Goal: Communication & Community: Answer question/provide support

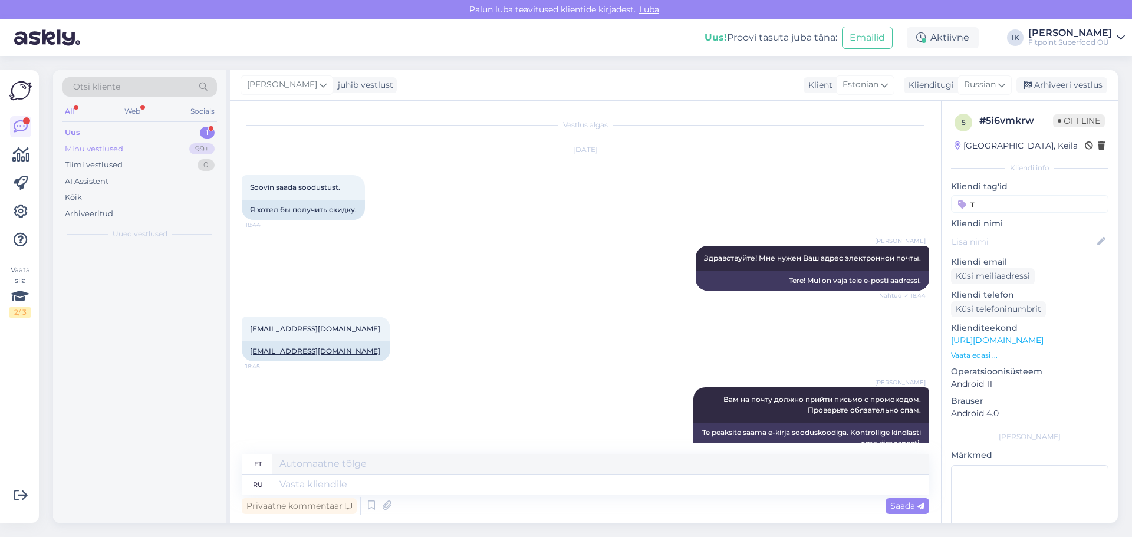
scroll to position [23, 0]
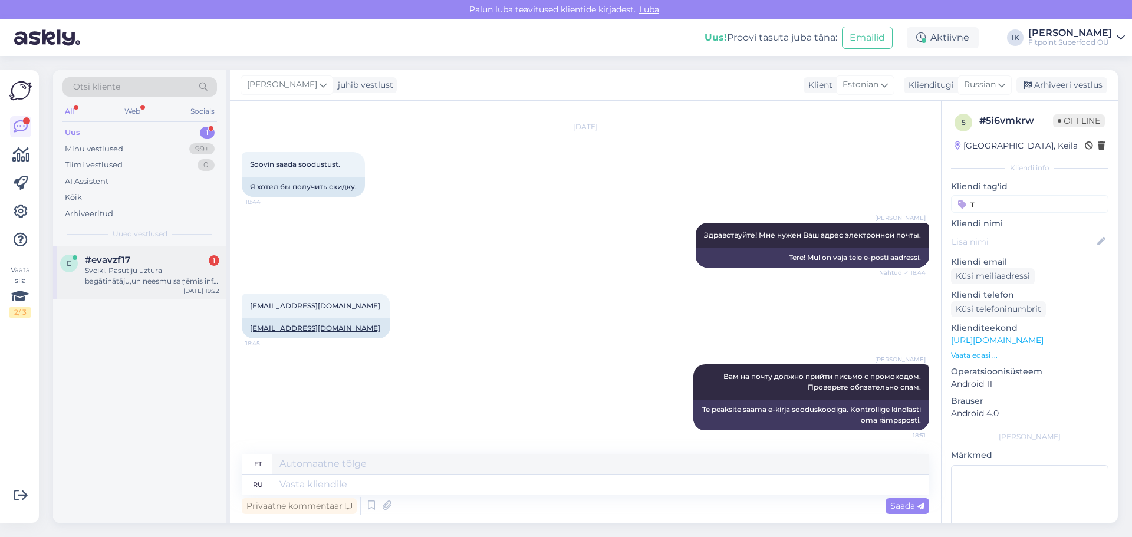
click at [167, 279] on div "Sveiki. Pasutiju uztura bagātinātāju,un neesmu saņēmis info par sūtījumu uz [EM…" at bounding box center [152, 275] width 134 height 21
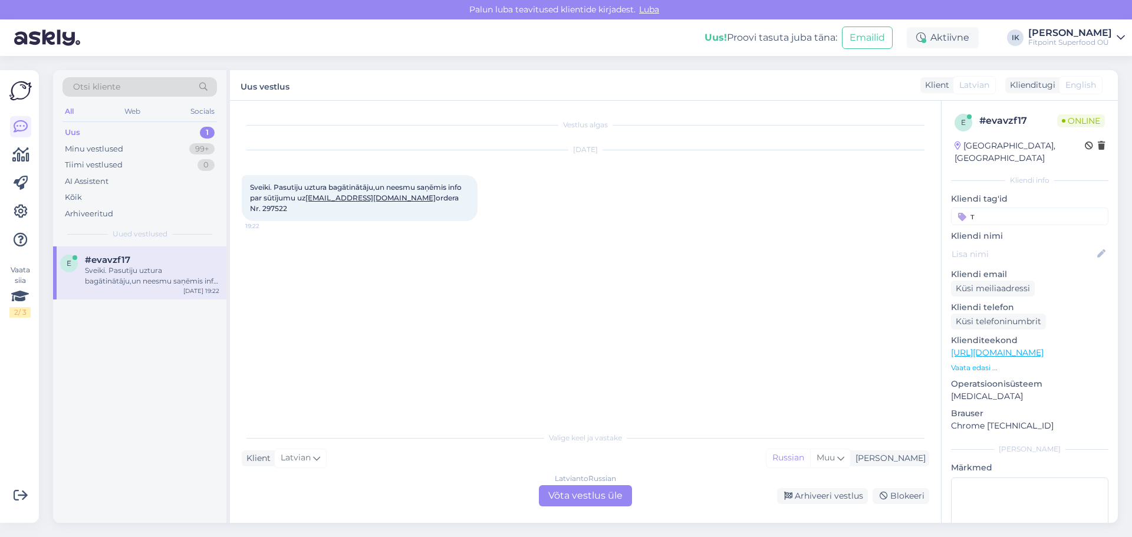
drag, startPoint x: 586, startPoint y: 479, endPoint x: 582, endPoint y: 489, distance: 10.6
click at [584, 484] on div "Valige keel ja vastake Klient Latvian [GEOGRAPHIC_DATA] Latvian to Russian Võta…" at bounding box center [585, 466] width 687 height 81
click at [579, 502] on div "[DEMOGRAPHIC_DATA] to Russian Võta vestlus üle" at bounding box center [585, 495] width 93 height 21
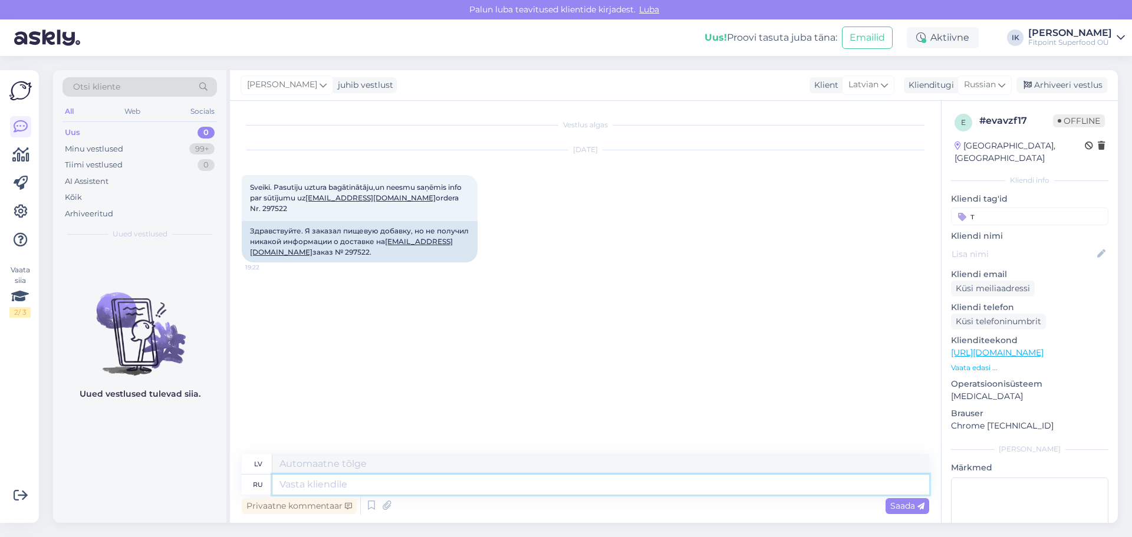
click at [385, 483] on textarea at bounding box center [600, 484] width 657 height 20
type textarea "з"
type textarea "Здравст в"
type textarea "Sveiki"
type textarea "Здравствуйте!"
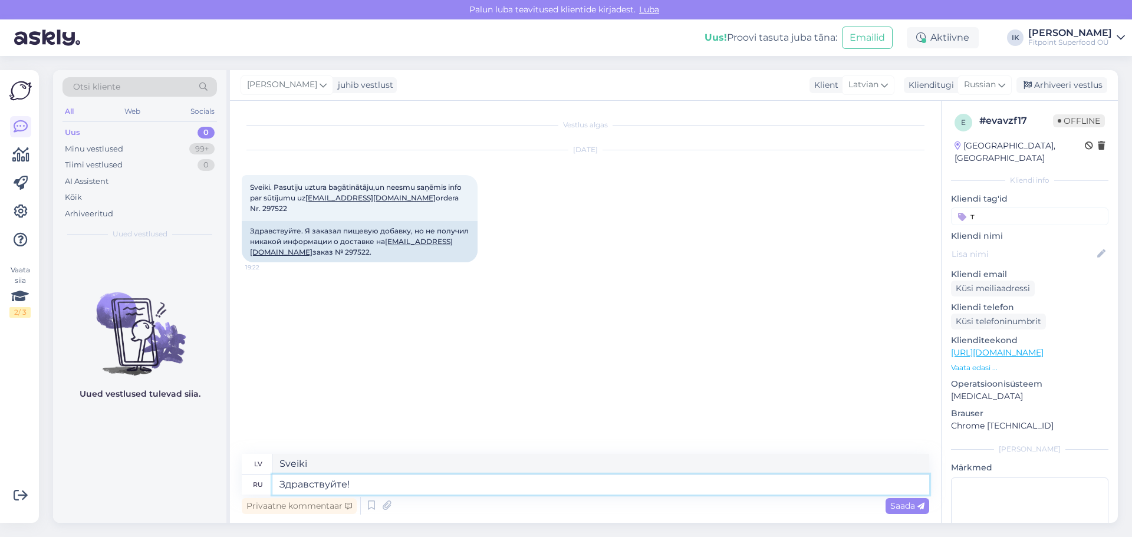
type textarea "Sveiki!"
type textarea "Здравствуйте! Вижу"
type textarea "Sveiki! Saprotu"
type textarea "Здравствуйте! Вижу Ваше с"
type textarea "Sveiki! Es redzu tavējo."
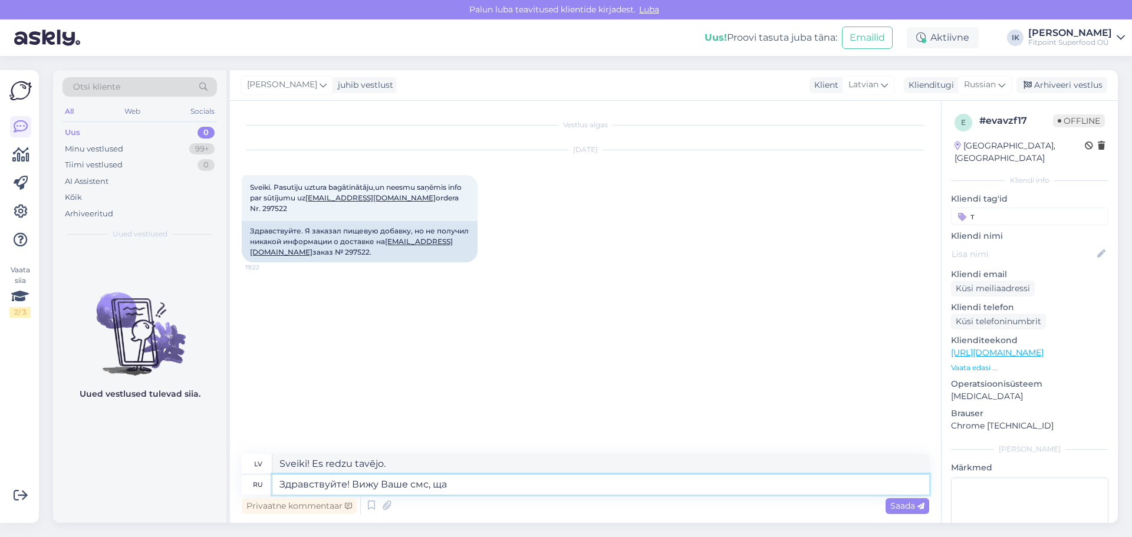
type textarea "Здравствуйте! Вижу Ваше смс, щас"
type textarea "Sveiki! Es redzu jūsu īsziņu."
type textarea "Здравствуйте! Вижу Ваше смс, щас пр"
type textarea "Sveiki! Es tūlīt redzu jūsu īsziņu."
type textarea "Здравствуйте! Вижу Ваше смс, щас проверб"
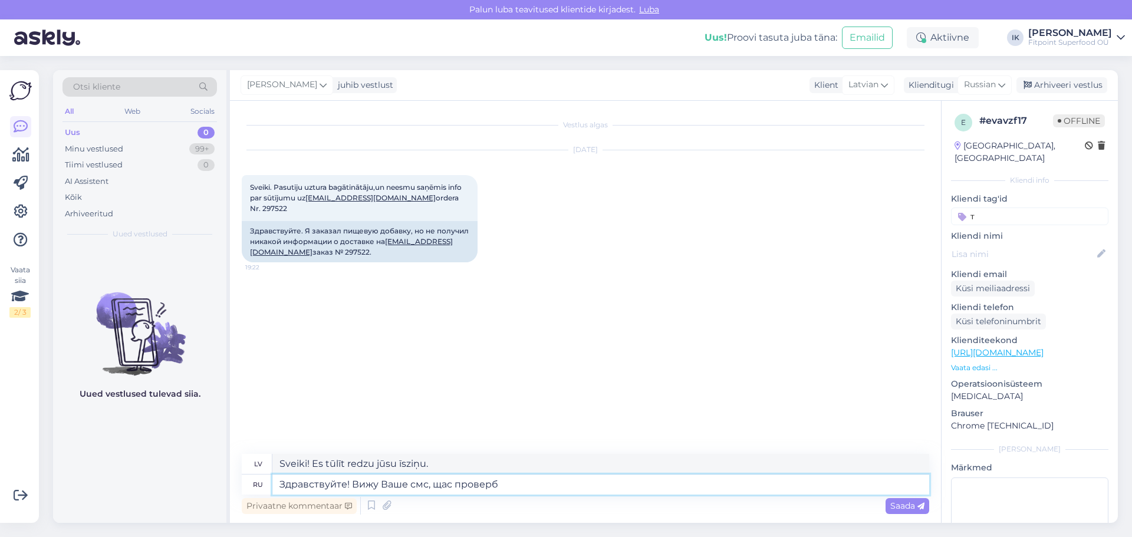
type textarea "Sveiki! Es redzēju jūsu īsziņu, es to tūlīt pārbaudīšu."
type textarea "Здравствуйте! Вижу Ваше смс, щас провер. систему."
type textarea "Sveiki! Es redzēju jūsu īsziņu, tūlīt pārbaudīšu sistēmu."
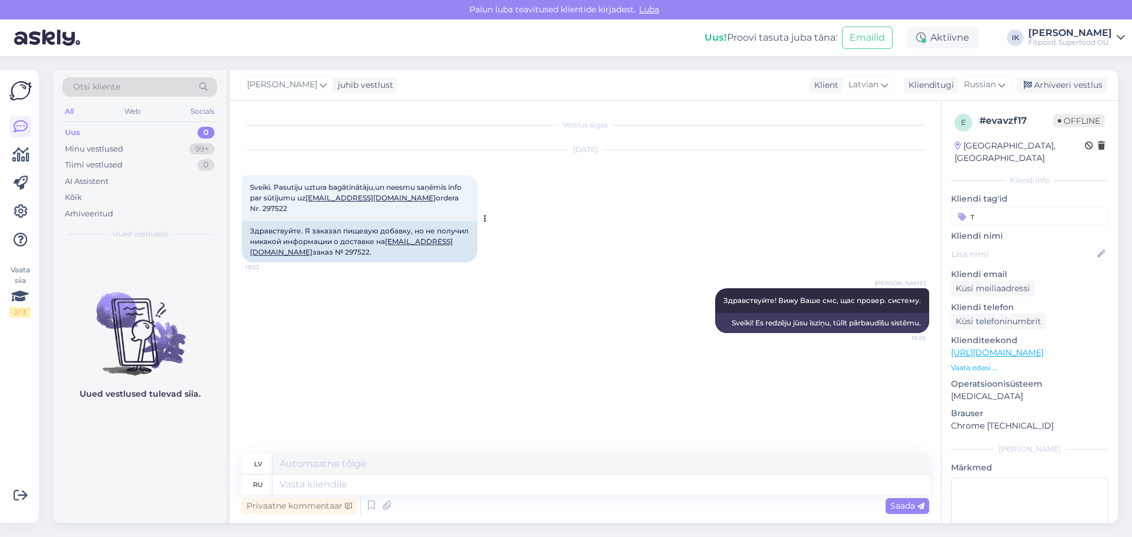
click at [295, 238] on div "Здравствуйте. Я заказал пищевую добавку, но не получил никакой информации о дос…" at bounding box center [360, 241] width 236 height 41
drag, startPoint x: 295, startPoint y: 239, endPoint x: 297, endPoint y: 233, distance: 6.7
click at [296, 240] on div "Здравствуйте. Я заказал пищевую добавку, но не получил никакой информации о дос…" at bounding box center [360, 241] width 236 height 41
copy div "297522"
click at [336, 484] on textarea at bounding box center [600, 484] width 657 height 20
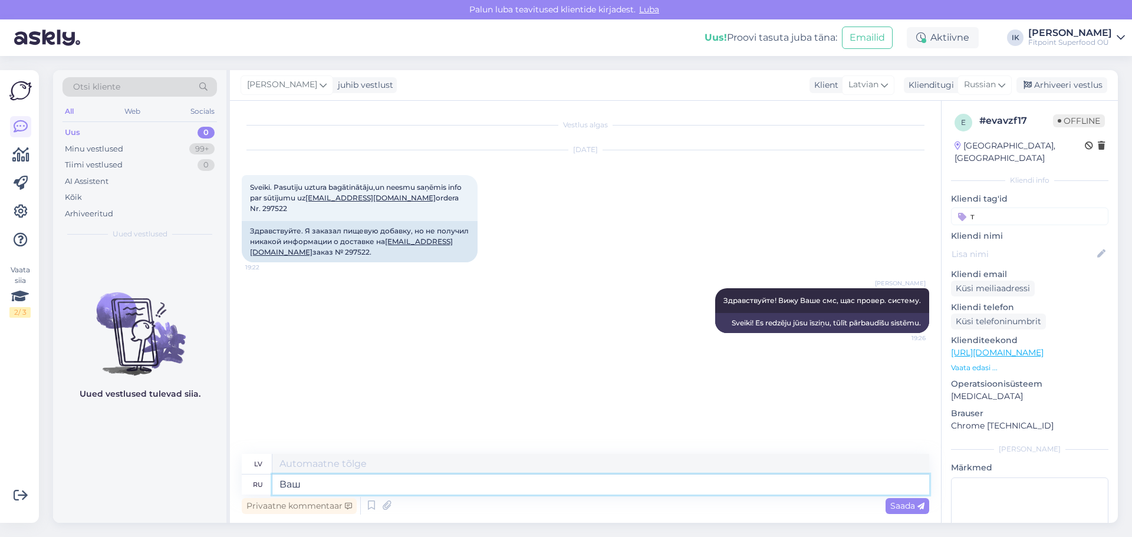
type textarea "Ваш з"
type textarea "Tavs"
type textarea "Ваш заказ г"
type textarea "Jūsu pasūtījums"
type textarea "Ваш заказ готовится к"
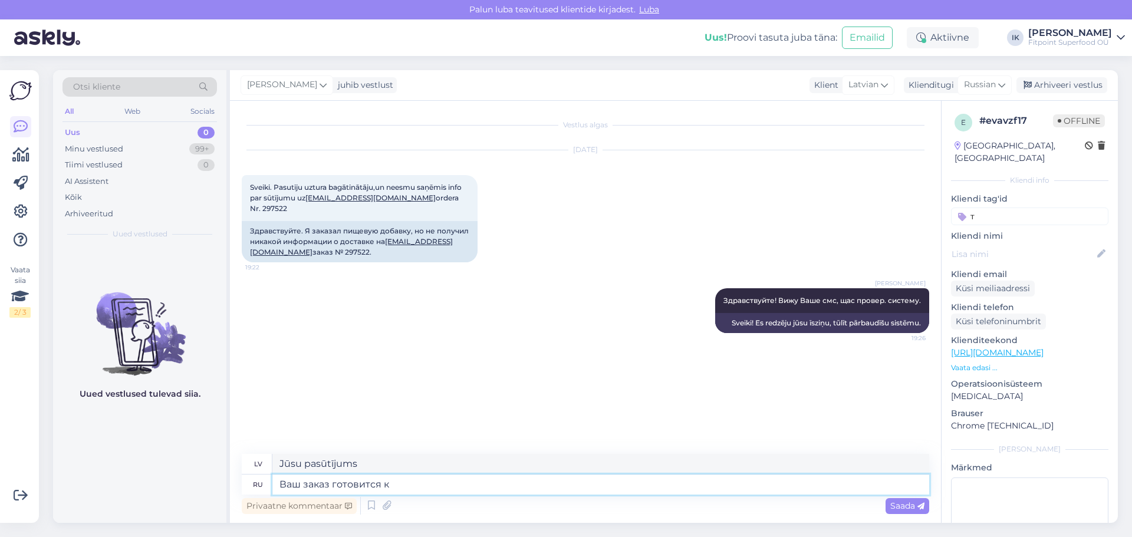
type textarea "Jūsu pasūtījums tiek sagatavots"
type textarea "Ваш заказ готовится к отправлению."
type textarea "Jūsu pasūtījums tiek sagatavots nosūtīšanai."
type textarea "Ваш заказ готовится к отправлению. В ближайшее вре"
type textarea "Jūsu pasūtījums tiek sagatavots nosūtīšanai. Tuvākajā laikā"
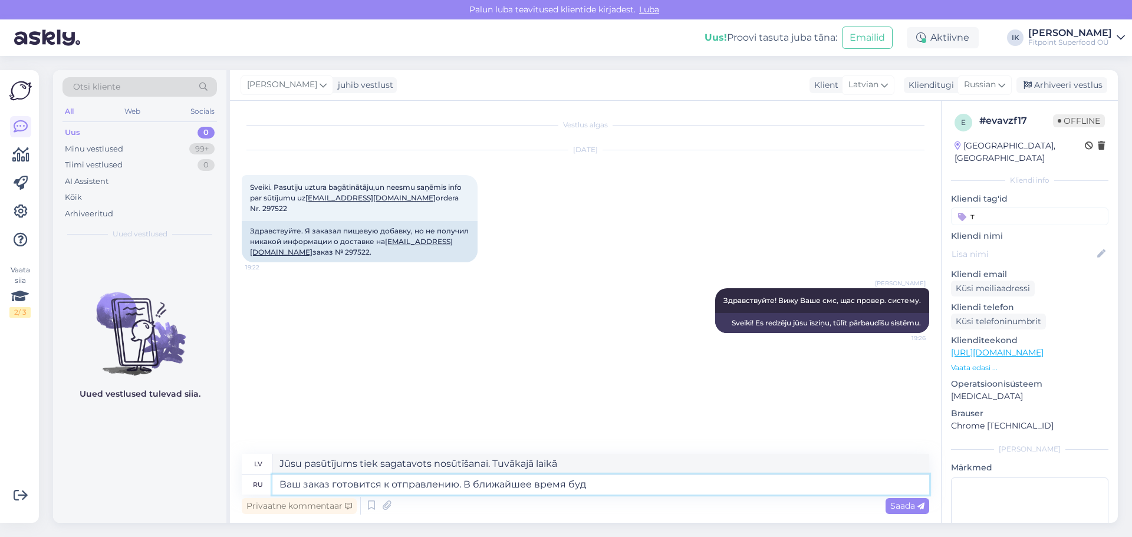
type textarea "Ваш заказ готовится к отправлению. В ближайшее время буде"
type textarea "Jūsu pasūtījums tiek sagatavots nosūtīšanai. [GEOGRAPHIC_DATA]."
type textarea "Ваш заказ готовится к отправлению. В ближайшее время будет от"
type textarea "Jūsu pasūtījums tiek sagatavots nosūtīšanai. Tas drīz tiks nosūtīts."
type textarea "Ваш заказ готовится к отправлению. В ближайшее время будет отправлен."
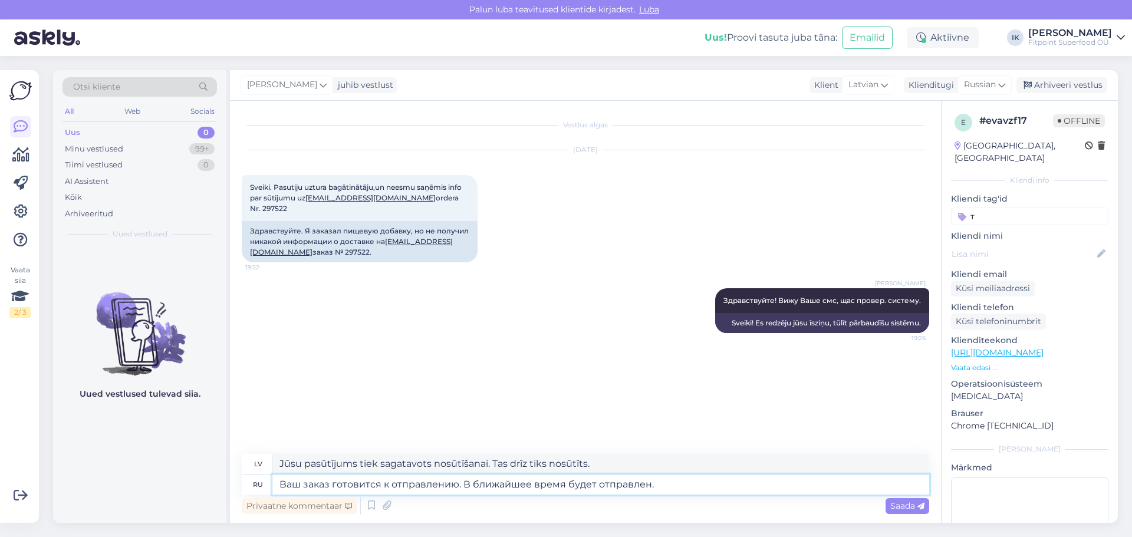
type textarea "Jūsu pasūtījums tiek sagatavots nosūtīšanai. Tas tiks nosūtīts drīzumā."
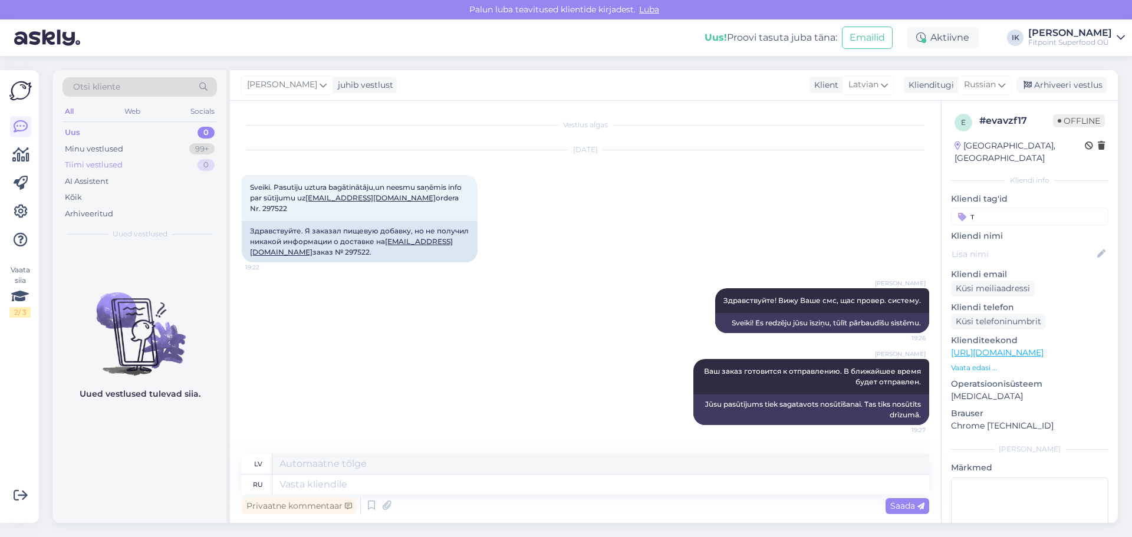
click at [99, 166] on div "Tiimi vestlused" at bounding box center [94, 165] width 58 height 12
click at [81, 135] on div "Uus 0" at bounding box center [139, 132] width 154 height 17
